Goal: Entertainment & Leisure: Consume media (video, audio)

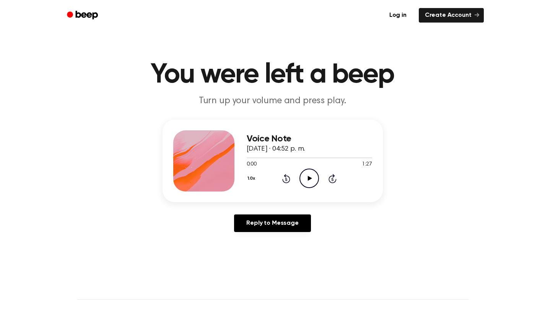
click at [315, 175] on icon "Play Audio" at bounding box center [308, 178] width 19 height 19
click at [312, 178] on icon "Play Audio" at bounding box center [308, 178] width 19 height 19
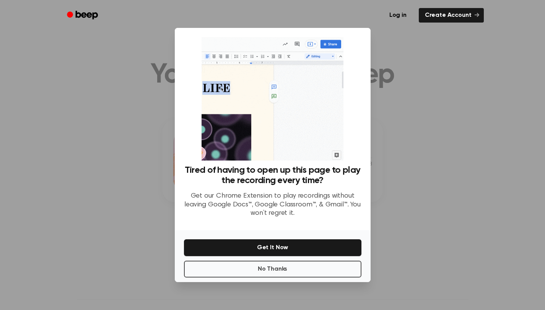
click at [406, 148] on div at bounding box center [272, 155] width 545 height 310
click at [310, 271] on button "No Thanks" at bounding box center [272, 269] width 177 height 17
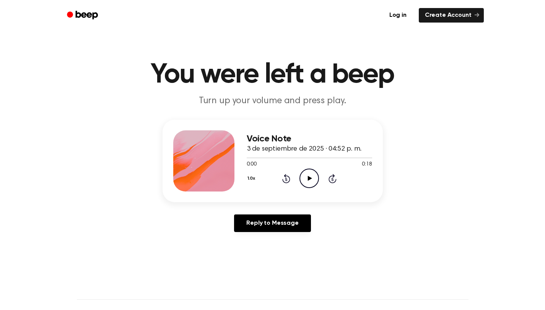
click at [307, 179] on icon "Play Audio" at bounding box center [308, 178] width 19 height 19
click at [489, 200] on div "Voice Note 3 de septiembre de 2025 · 04:52 p. m. 0:04 0:18 Your browser does no…" at bounding box center [272, 179] width 526 height 118
